Goal: Navigation & Orientation: Find specific page/section

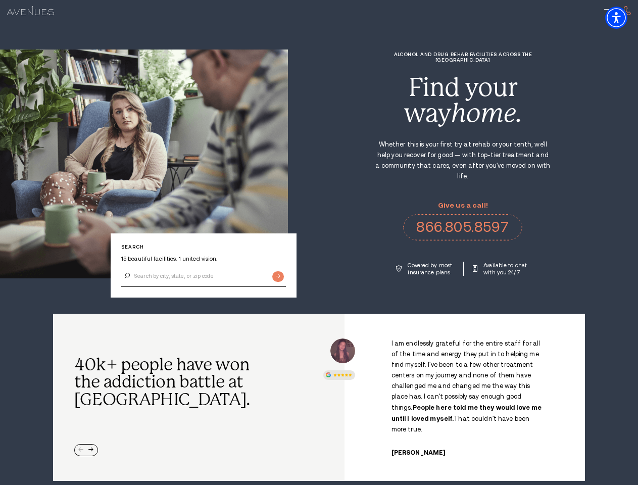
click at [319, 243] on div "Alcohol and Drug Rehab Facilities across the [GEOGRAPHIC_DATA] Find your way ho…" at bounding box center [463, 164] width 350 height 224
click at [625, 18] on img "Accessibility Menu" at bounding box center [617, 18] width 22 height 22
